Goal: Check status: Check status

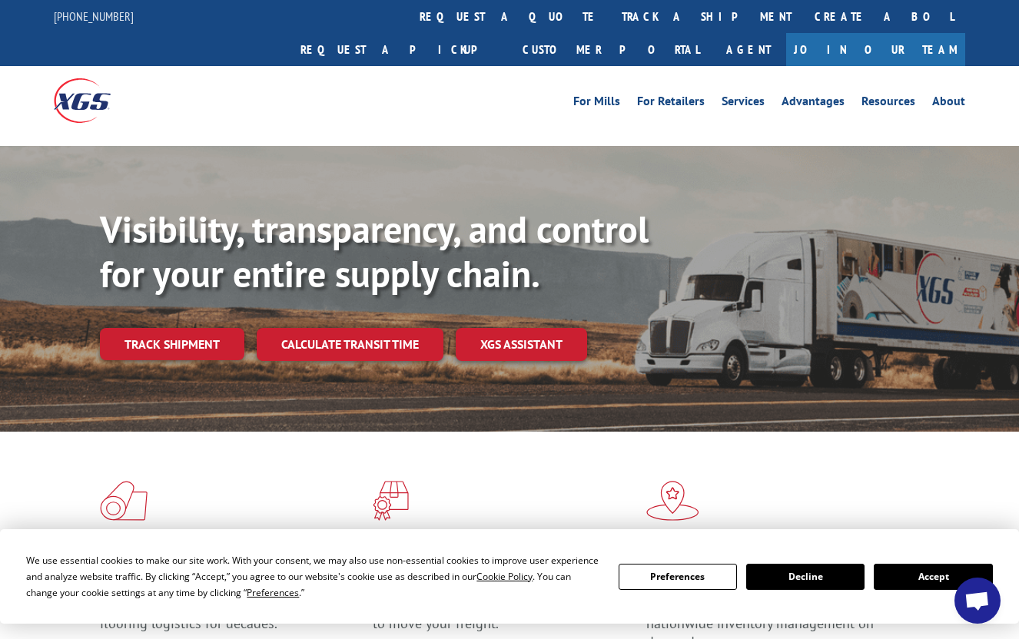
click at [125, 328] on link "Track shipment" at bounding box center [172, 344] width 144 height 32
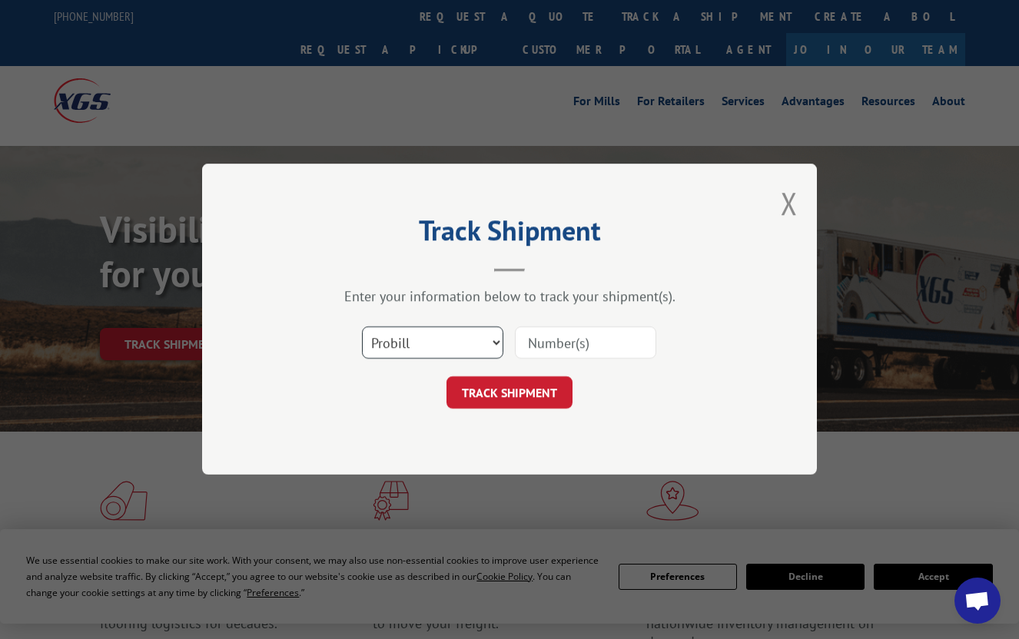
click at [408, 334] on select "Select category... Probill BOL PO" at bounding box center [432, 343] width 141 height 32
select select "po"
click at [362, 327] on select "Select category... Probill BOL PO" at bounding box center [432, 343] width 141 height 32
click at [556, 362] on div "Select category... Probill BOL PO" at bounding box center [509, 343] width 461 height 51
click at [556, 347] on input at bounding box center [585, 343] width 141 height 32
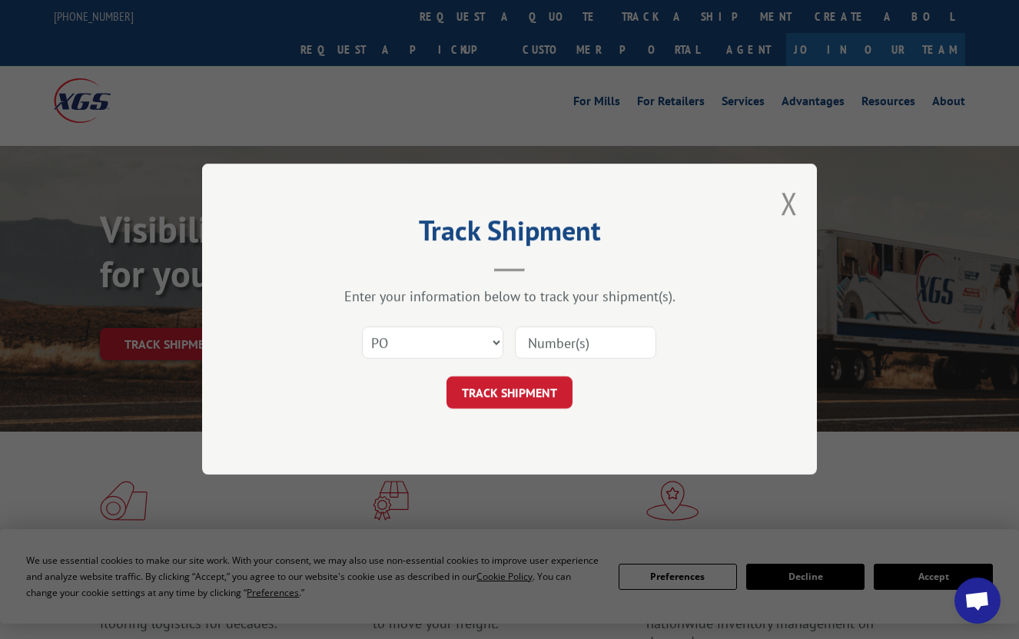
paste input "52544508"
type input "52544508"
click at [537, 389] on button "TRACK SHIPMENT" at bounding box center [509, 393] width 126 height 32
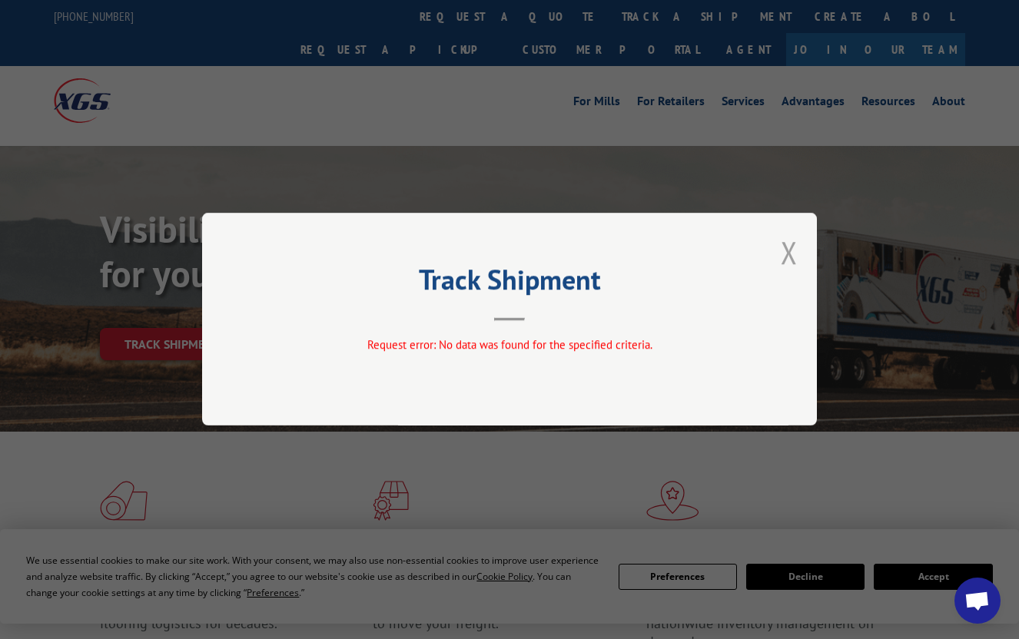
click at [785, 251] on button "Close modal" at bounding box center [789, 252] width 17 height 41
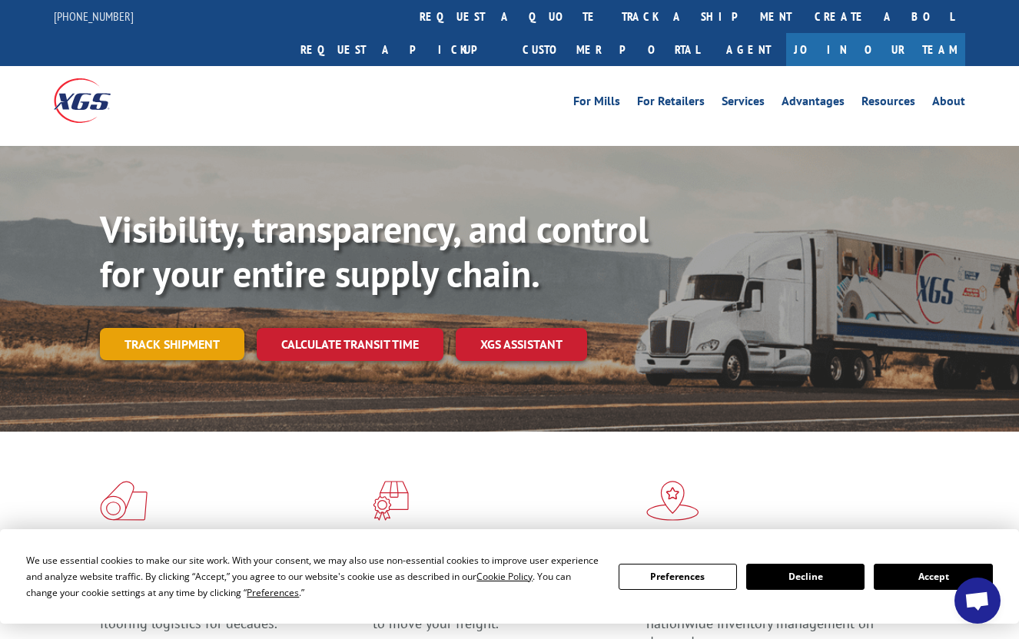
click at [170, 328] on link "Track shipment" at bounding box center [172, 344] width 144 height 32
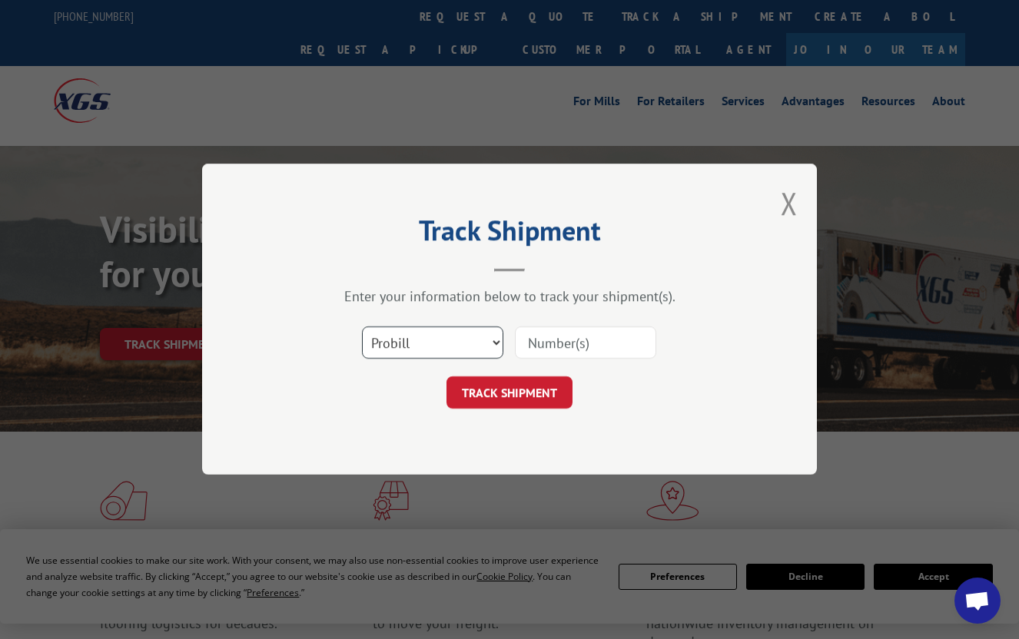
click at [416, 348] on select "Select category... Probill BOL PO" at bounding box center [432, 343] width 141 height 32
select select "po"
click at [362, 327] on select "Select category... Probill BOL PO" at bounding box center [432, 343] width 141 height 32
click at [567, 336] on input at bounding box center [585, 343] width 141 height 32
paste input "74539249"
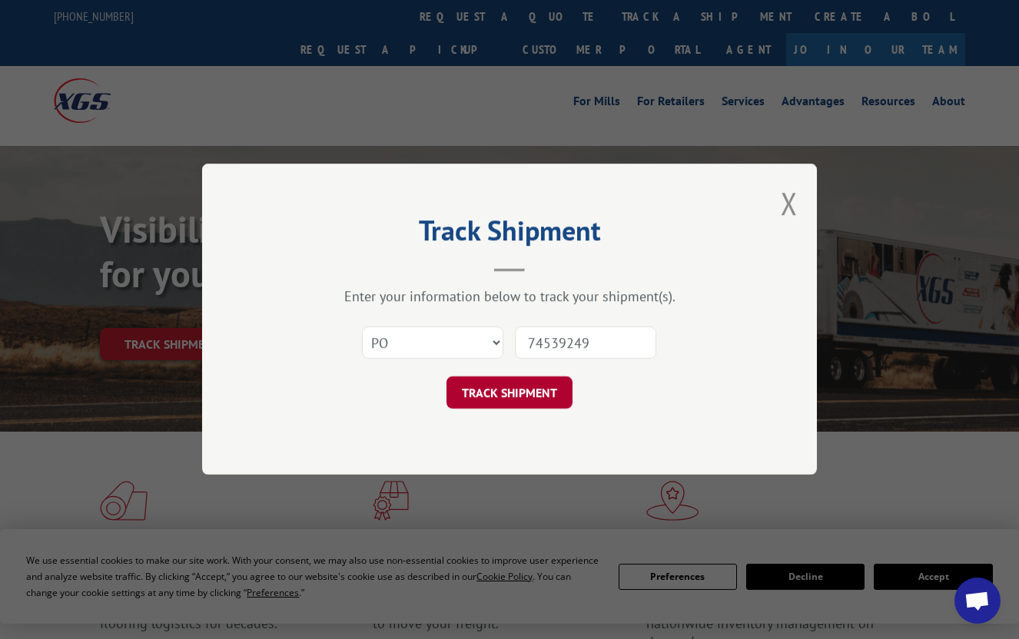
type input "74539249"
click at [540, 407] on button "TRACK SHIPMENT" at bounding box center [509, 393] width 126 height 32
